Goal: Communication & Community: Answer question/provide support

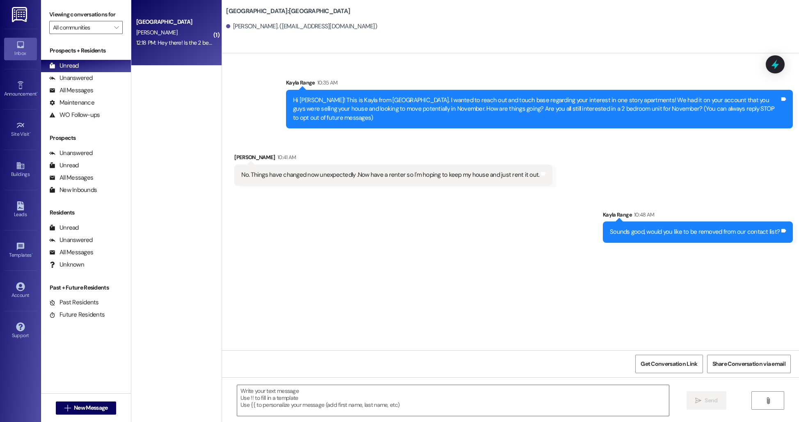
click at [177, 25] on div "[GEOGRAPHIC_DATA]" at bounding box center [174, 22] width 76 height 9
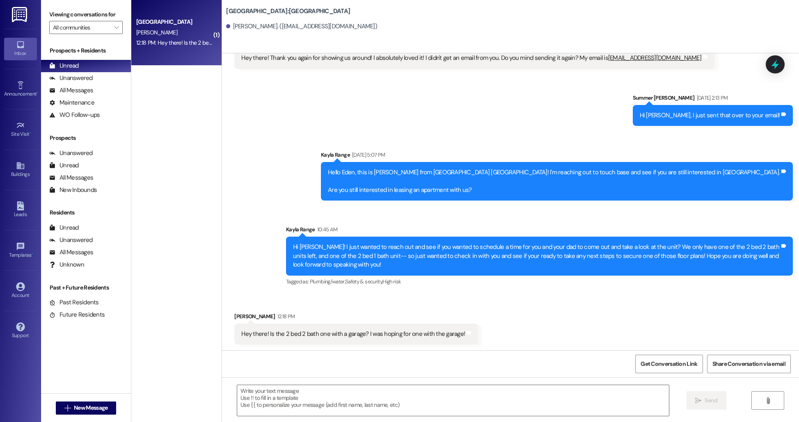
scroll to position [548, 0]
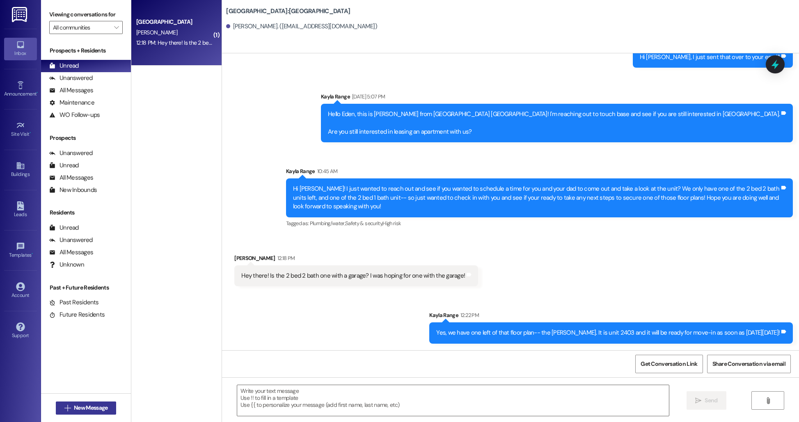
click at [87, 410] on span "New Message" at bounding box center [91, 408] width 34 height 9
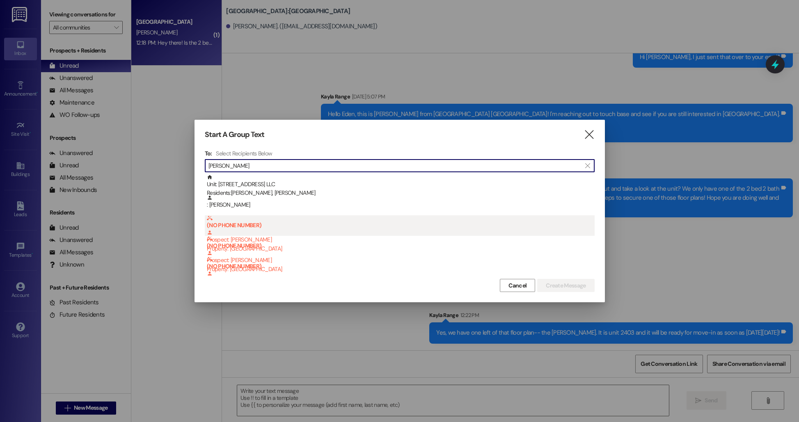
scroll to position [23, 0]
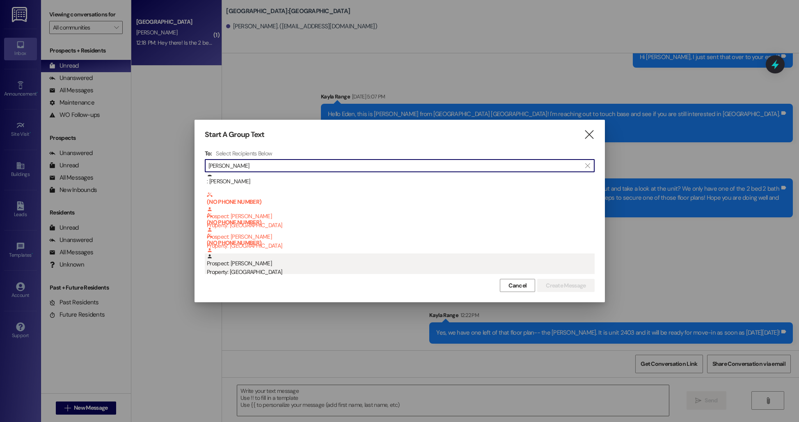
type input "macke"
click at [264, 266] on div "Prospect: MacKenna Gosart Property: Beacon Place Northport" at bounding box center [401, 265] width 388 height 23
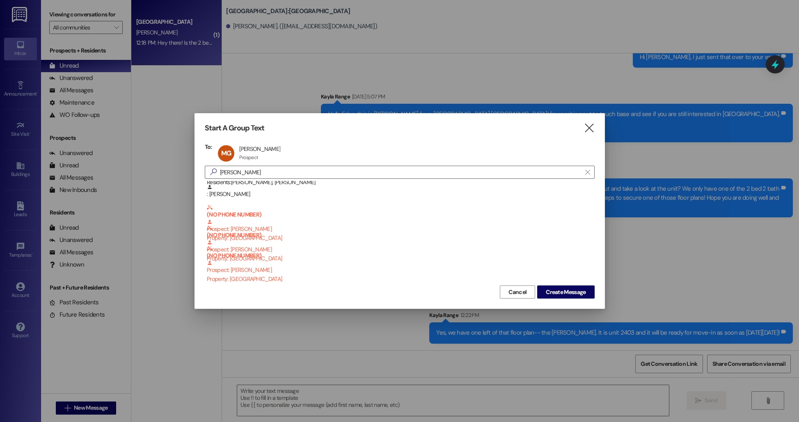
scroll to position [17, 0]
click at [575, 288] on button "Create Message" at bounding box center [565, 292] width 57 height 13
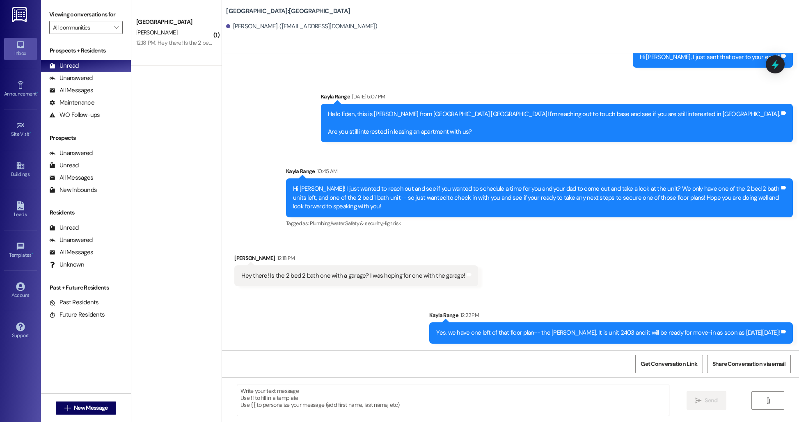
scroll to position [242, 0]
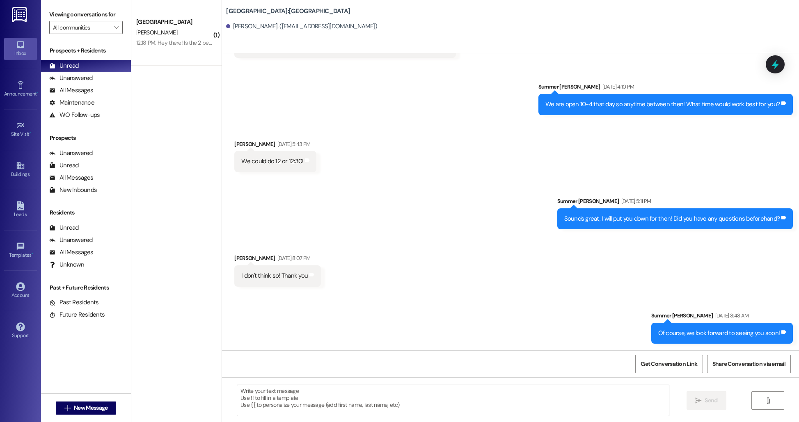
click at [519, 400] on textarea at bounding box center [453, 400] width 432 height 31
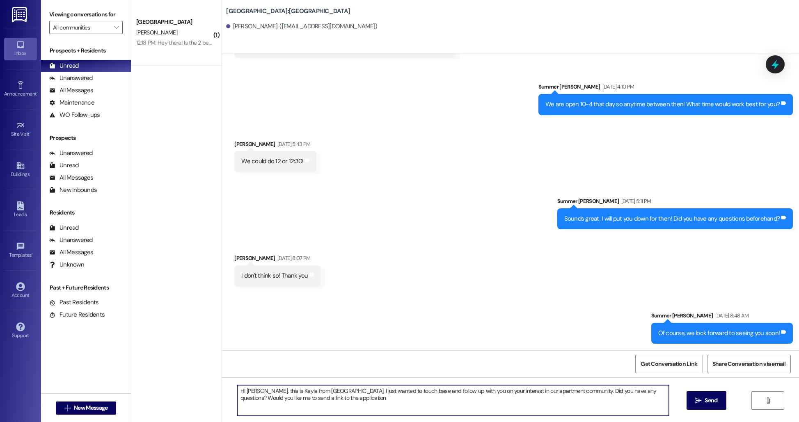
type textarea "HI MacKenna, this is Kayla from Beacon Place. I just wanted to touch base and f…"
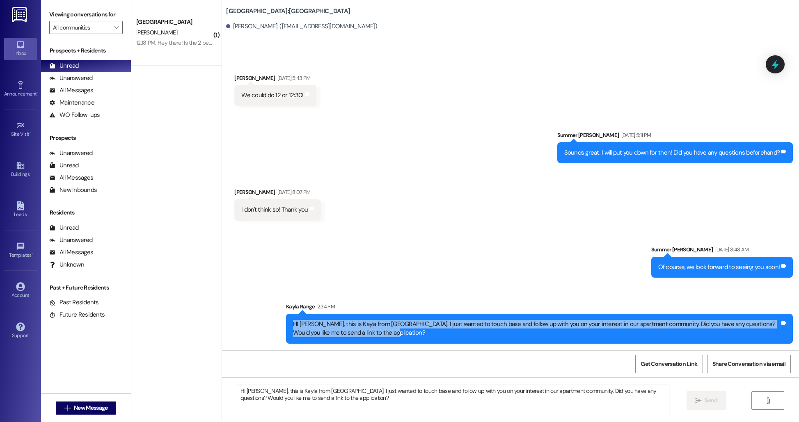
drag, startPoint x: 287, startPoint y: 322, endPoint x: 378, endPoint y: 341, distance: 93.9
click at [380, 341] on div "HI MacKenna, this is Kayla from Beacon Place. I just wanted to touch base and f…" at bounding box center [539, 329] width 507 height 30
copy div "HI MacKenna, this is Kayla from Beacon Place. I just wanted to touch base and f…"
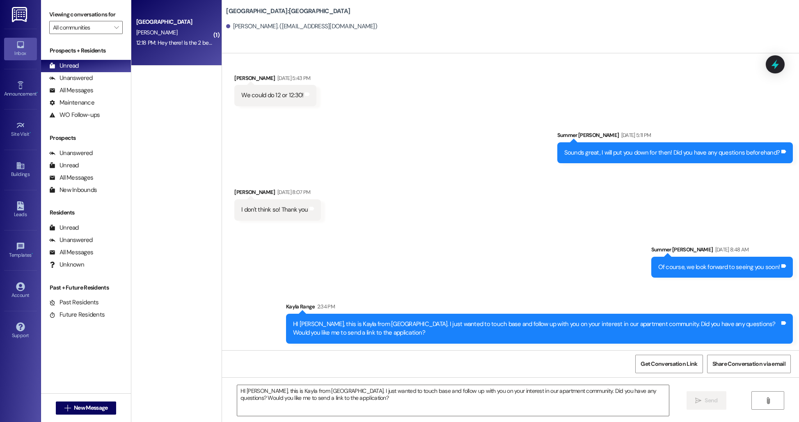
click at [166, 43] on div "12:18 PM: Hey there! Is the 2 bed 2 bath one with a garage? I was hoping for on…" at bounding box center [250, 42] width 229 height 7
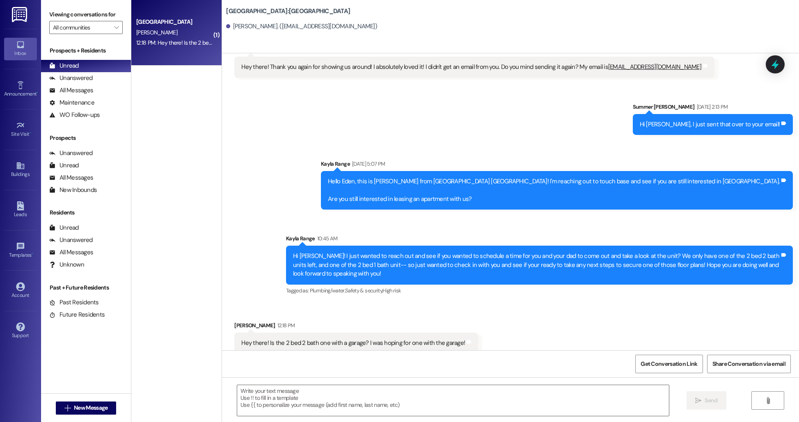
scroll to position [490, 0]
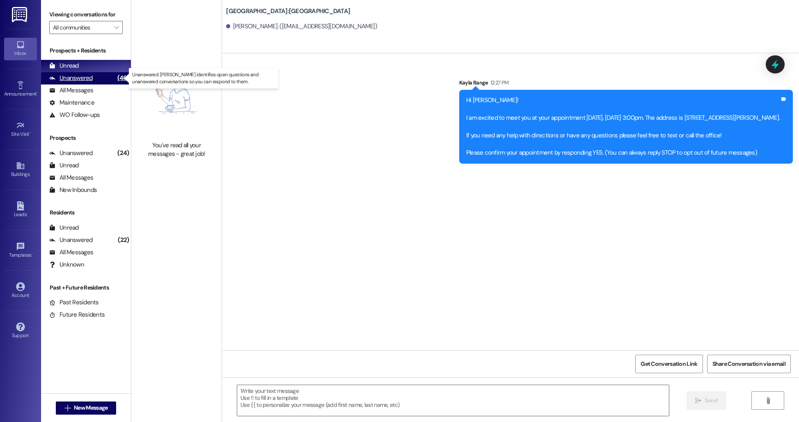
click at [84, 80] on div "Unanswered" at bounding box center [71, 78] width 44 height 9
